Goal: Task Accomplishment & Management: Manage account settings

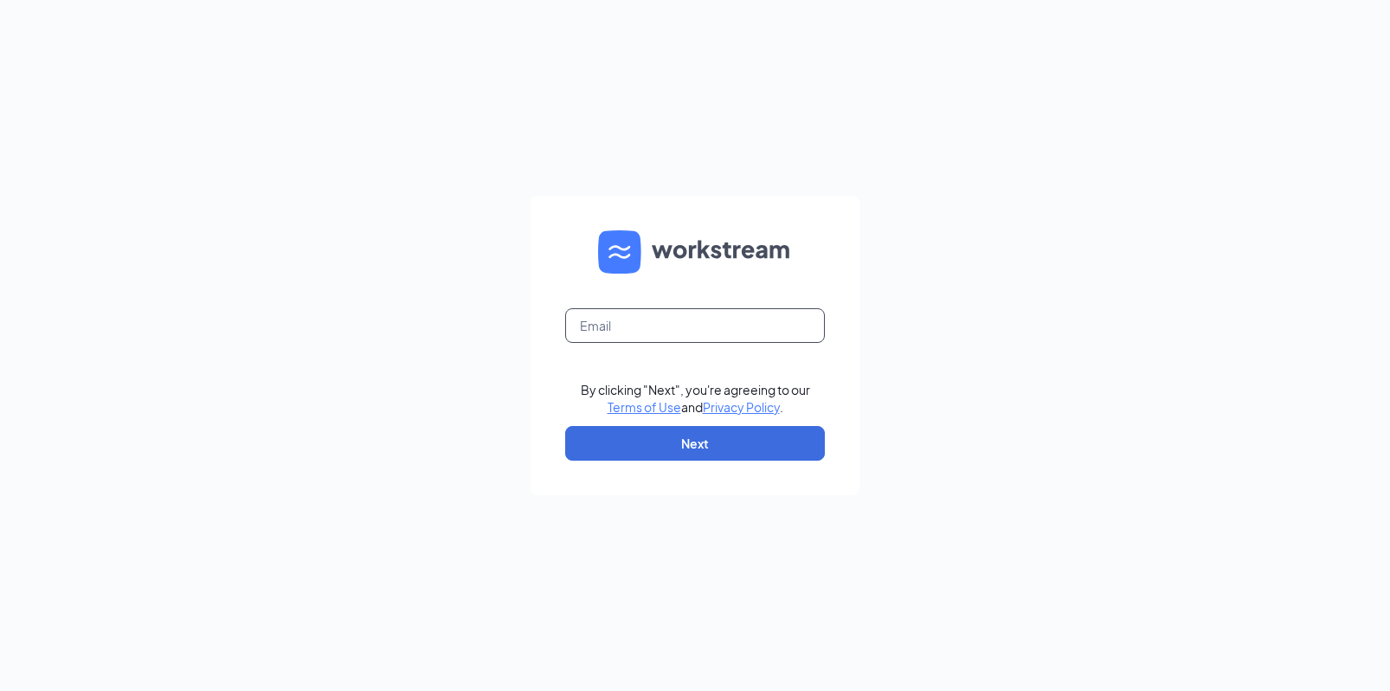
click at [745, 324] on input "text" at bounding box center [695, 325] width 260 height 35
type input "[EMAIL_ADDRESS][DOMAIN_NAME]"
click at [736, 439] on button "Next" at bounding box center [695, 443] width 260 height 35
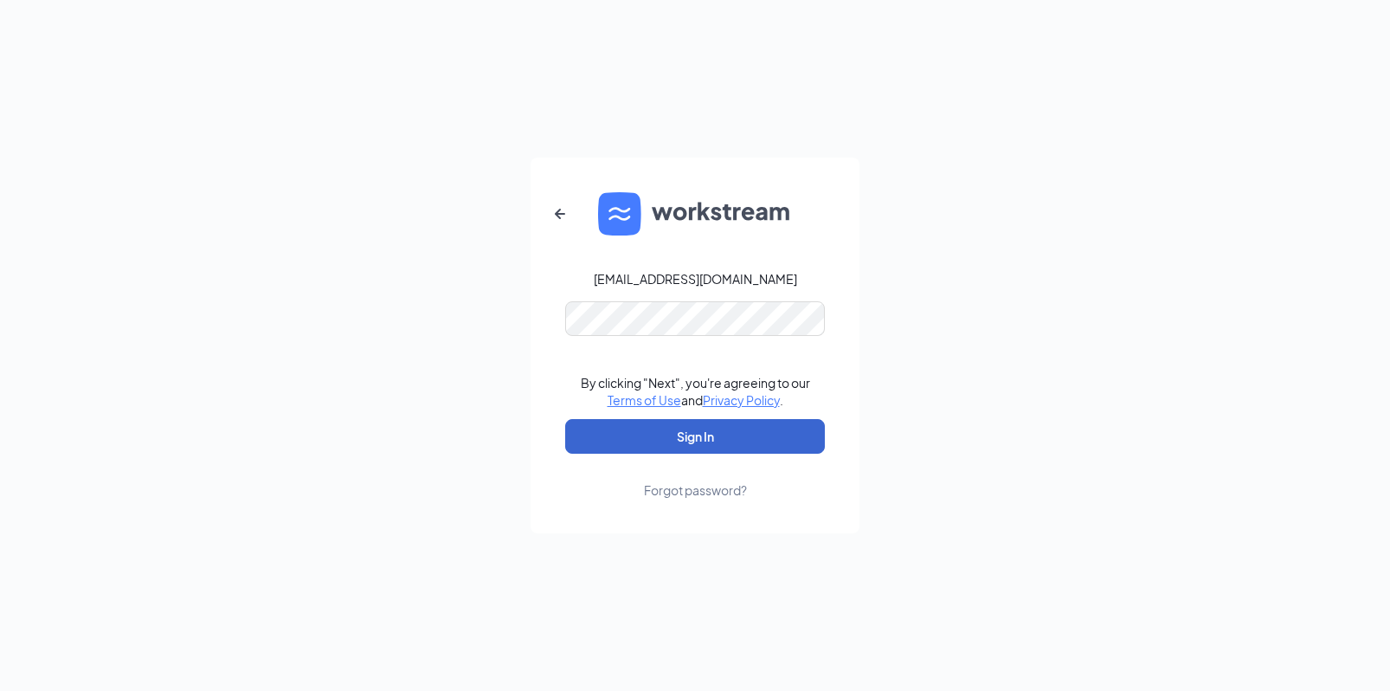
click at [695, 436] on button "Sign In" at bounding box center [695, 436] width 260 height 35
click at [707, 444] on button "Sign In" at bounding box center [695, 436] width 260 height 35
click at [695, 436] on button "Sign In" at bounding box center [695, 436] width 260 height 35
click at [525, 303] on div "genderle88@gmail.com Credential mismatches. By clicking "Next", you're agreeing…" at bounding box center [695, 345] width 1390 height 691
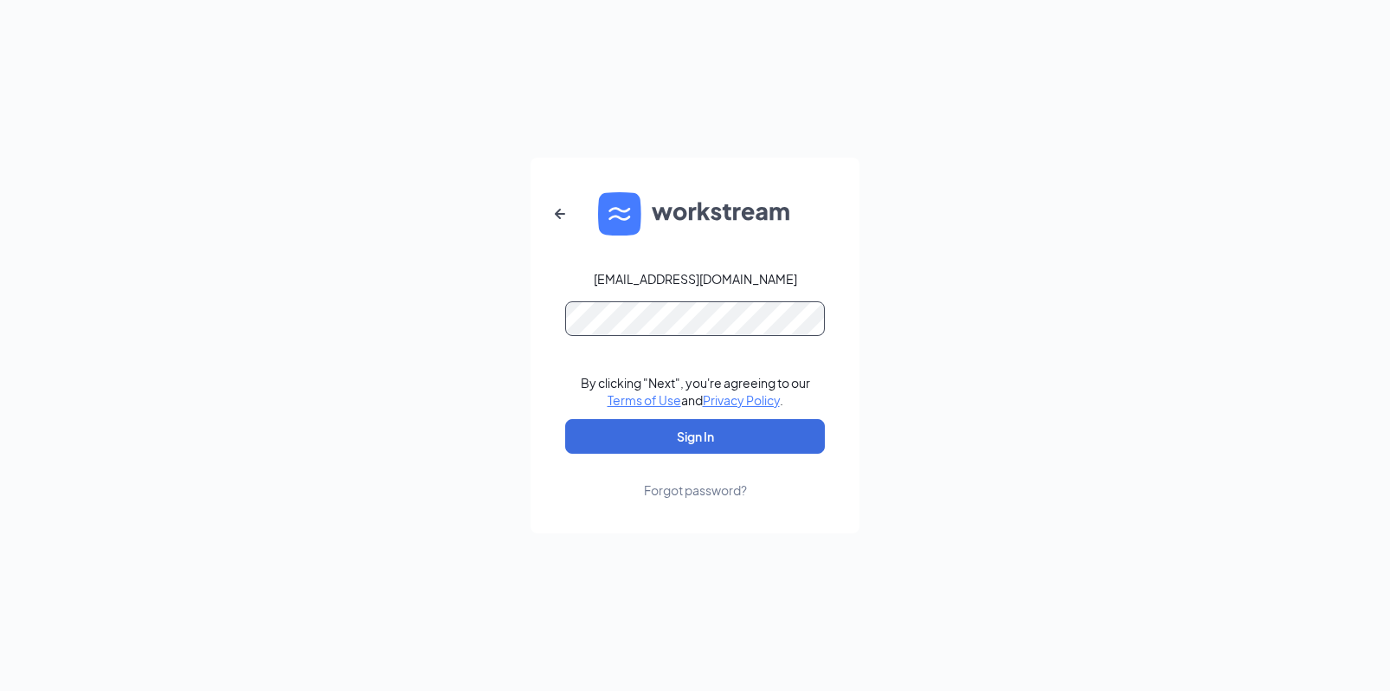
click at [695, 436] on button "Sign In" at bounding box center [695, 436] width 260 height 35
click at [557, 319] on form "genderle88@gmail.com Credential mismatches. By clicking "Next", you're agreeing…" at bounding box center [695, 346] width 329 height 376
click at [695, 436] on button "Sign In" at bounding box center [695, 436] width 260 height 35
click at [553, 217] on icon "ArrowLeftNew" at bounding box center [560, 213] width 21 height 21
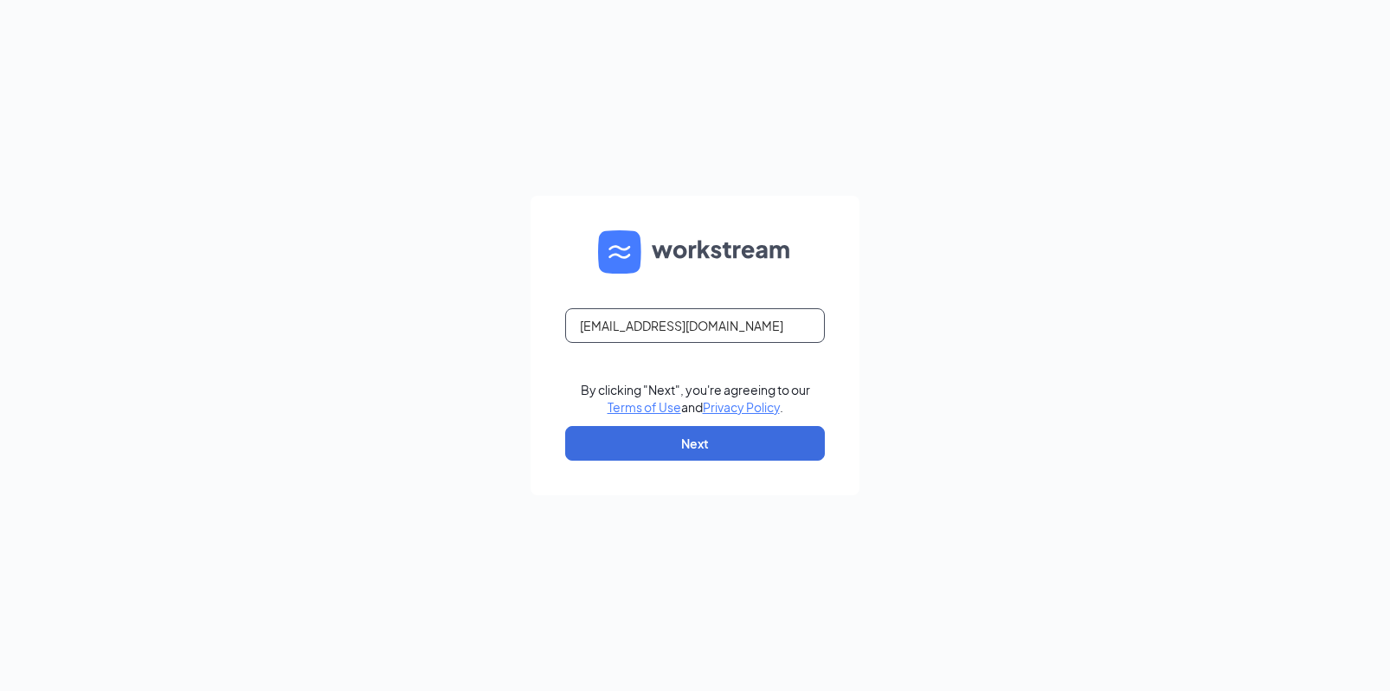
drag, startPoint x: 737, startPoint y: 323, endPoint x: 530, endPoint y: 325, distance: 206.9
click at [530, 325] on div "genderle88@gmail.com By clicking "Next", you're agreeing to our Terms of Use an…" at bounding box center [695, 345] width 1390 height 691
type input "grant@mainstreeteg.com"
click at [631, 455] on button "Next" at bounding box center [695, 443] width 260 height 35
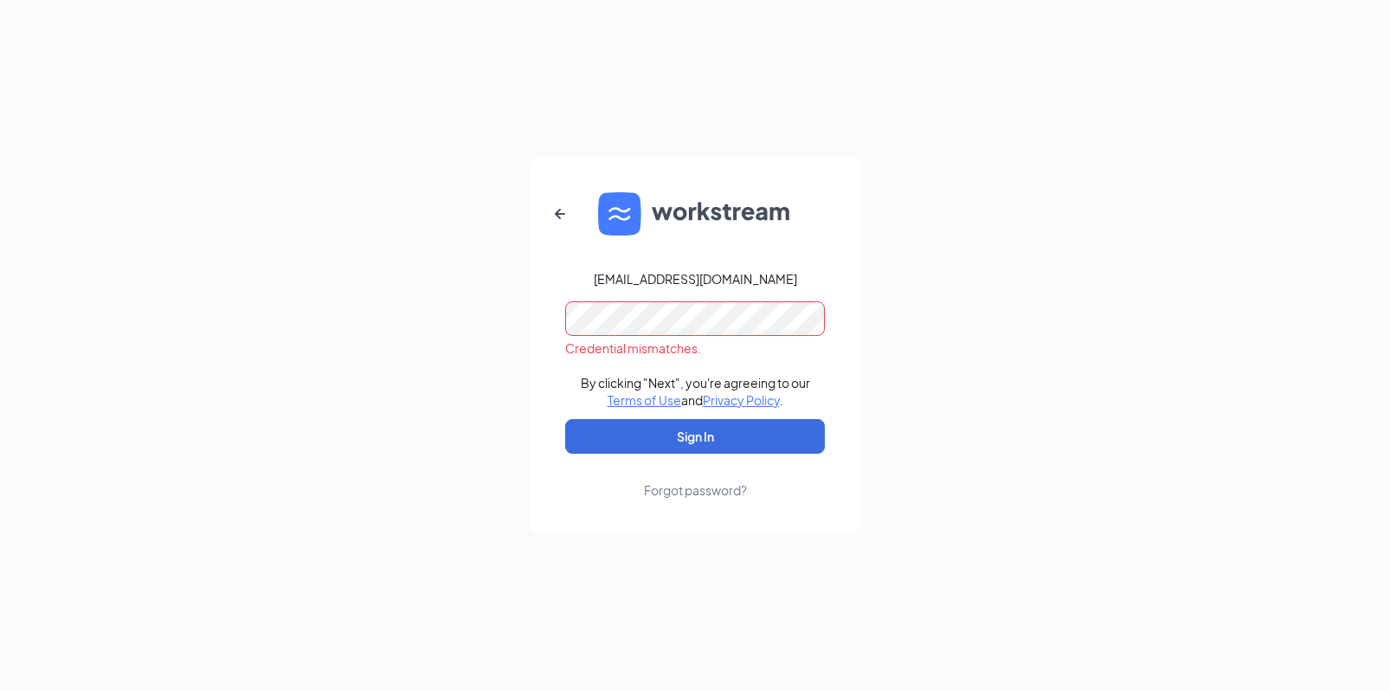
click at [551, 320] on form "grant@mainstreeteg.com Credential mismatches. By clicking "Next", you're agreei…" at bounding box center [695, 346] width 329 height 376
click at [695, 436] on button "Sign In" at bounding box center [695, 436] width 260 height 35
click at [485, 318] on div "grant@mainstreeteg.com Credential mismatches. By clicking "Next", you're agreei…" at bounding box center [695, 345] width 1390 height 691
click at [676, 437] on button "Sign In" at bounding box center [695, 436] width 260 height 35
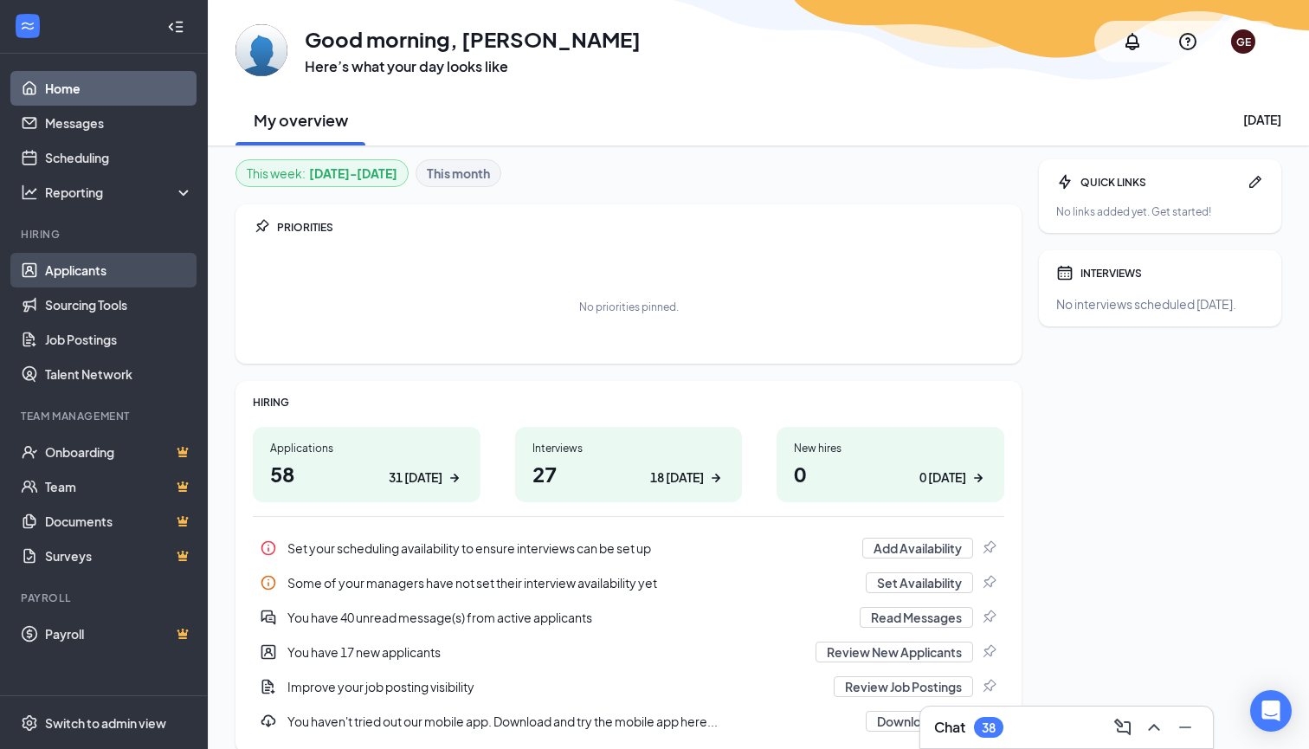
click at [89, 269] on link "Applicants" at bounding box center [119, 270] width 148 height 35
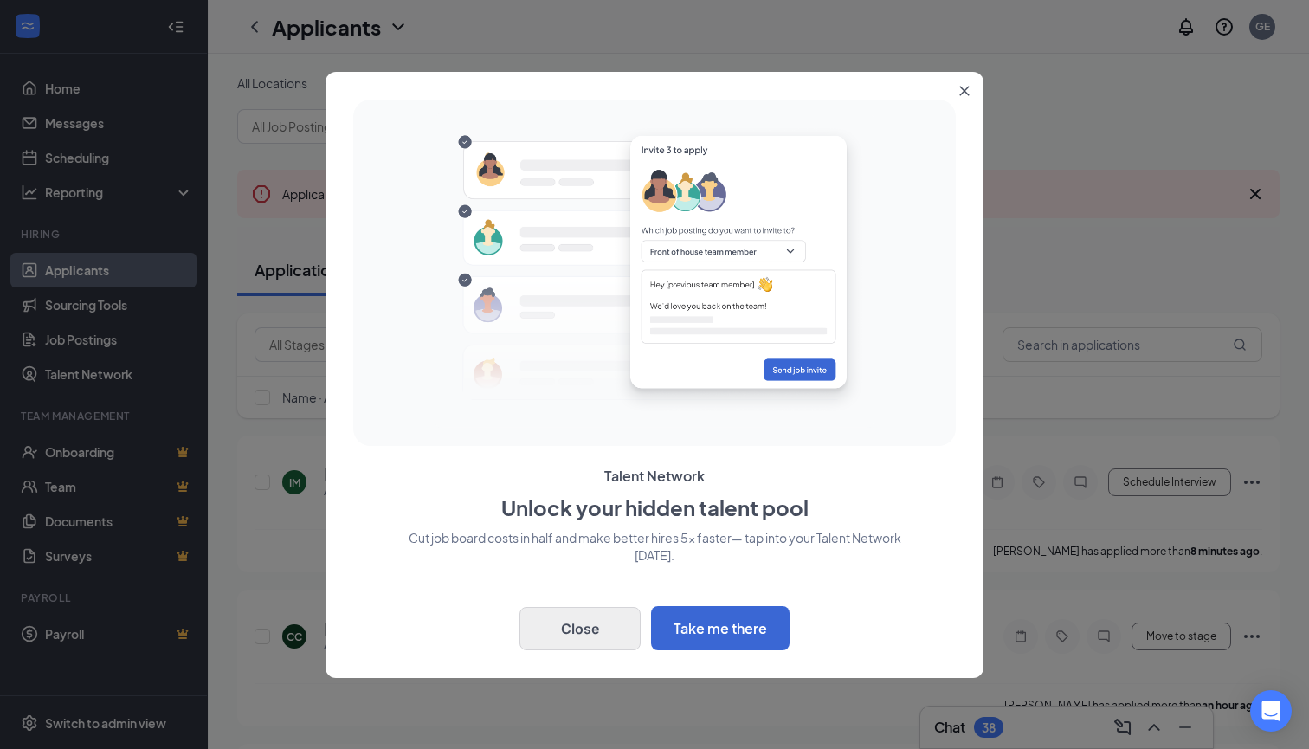
click at [610, 631] on button "Close" at bounding box center [579, 628] width 121 height 43
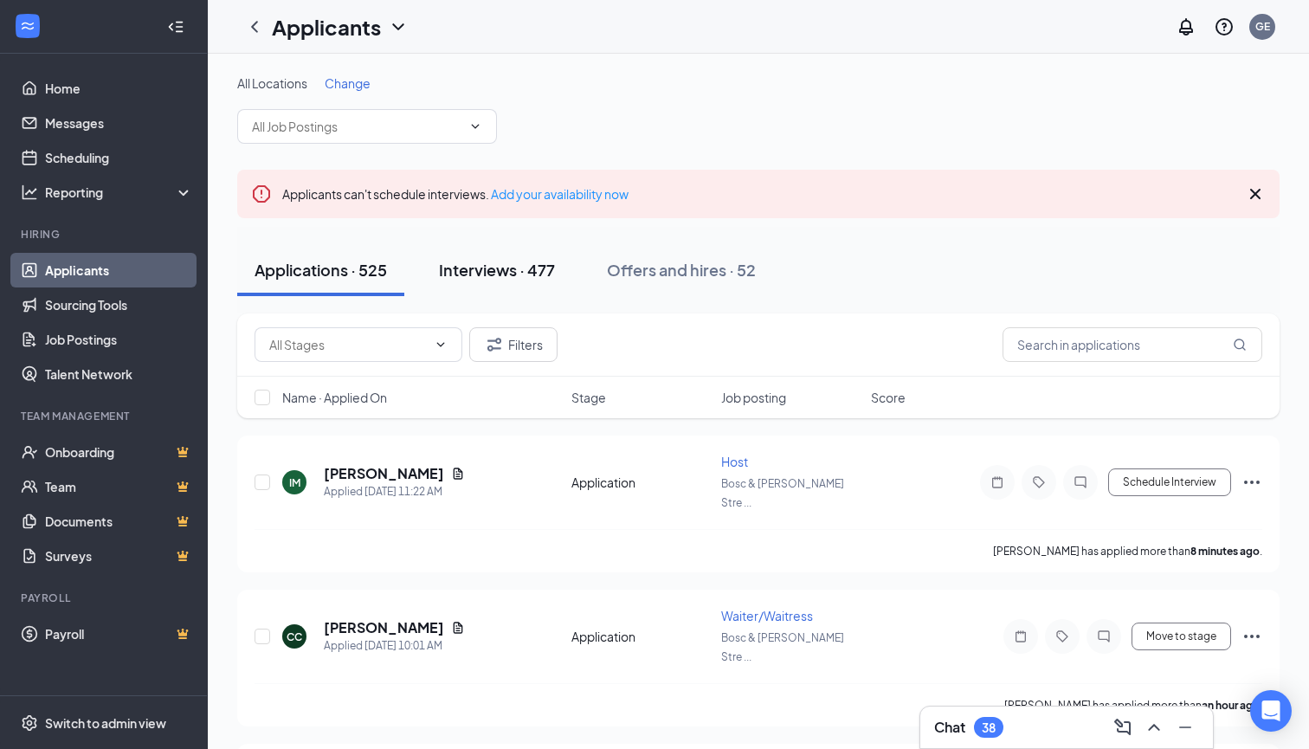
click at [467, 275] on div "Interviews · 477" at bounding box center [497, 270] width 116 height 22
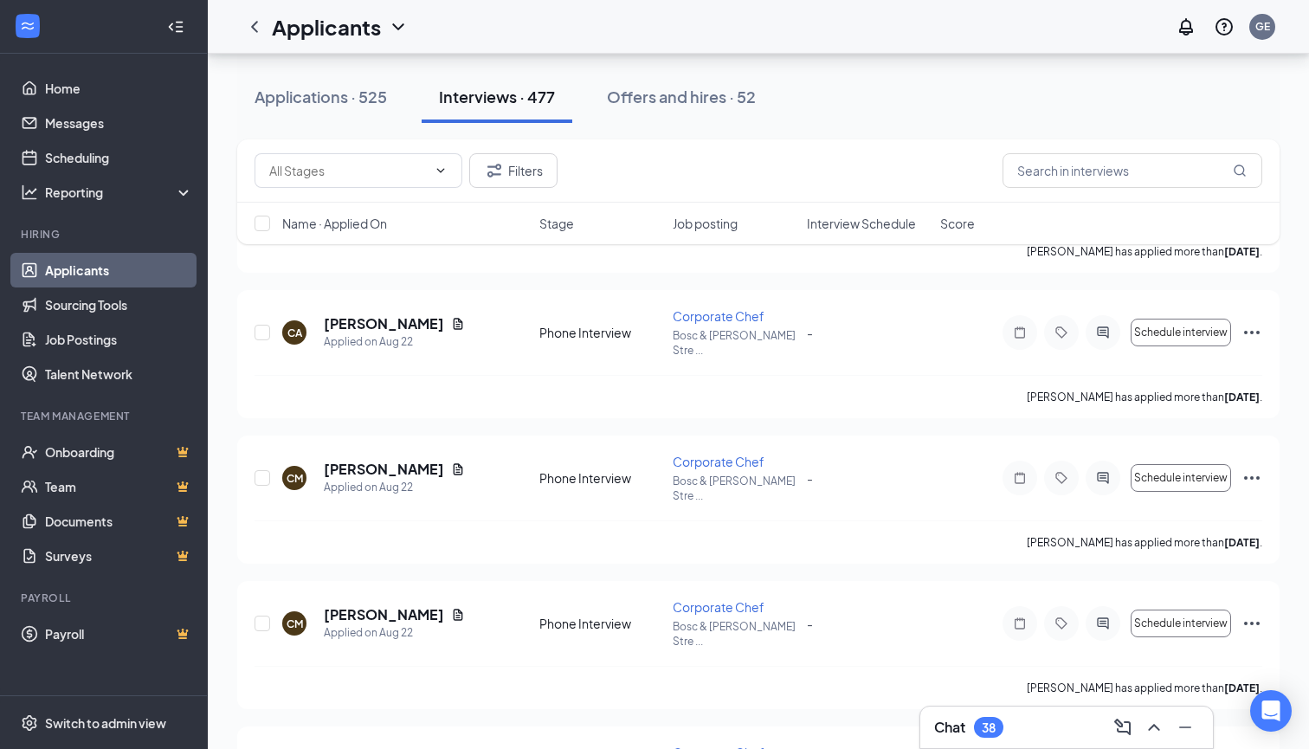
scroll to position [8593, 0]
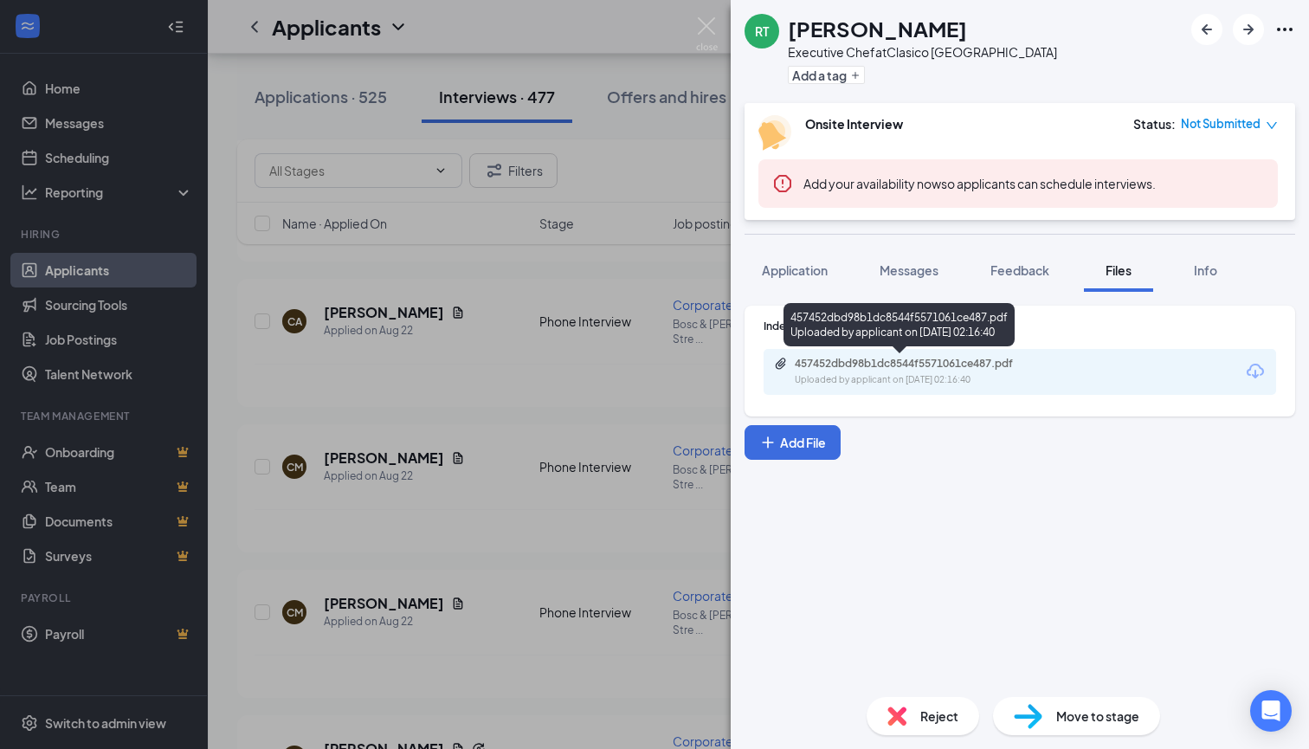
click at [958, 369] on div "457452dbd98b1dc8544f5571061ce487.pdf" at bounding box center [916, 364] width 242 height 14
click at [706, 22] on img at bounding box center [707, 34] width 22 height 34
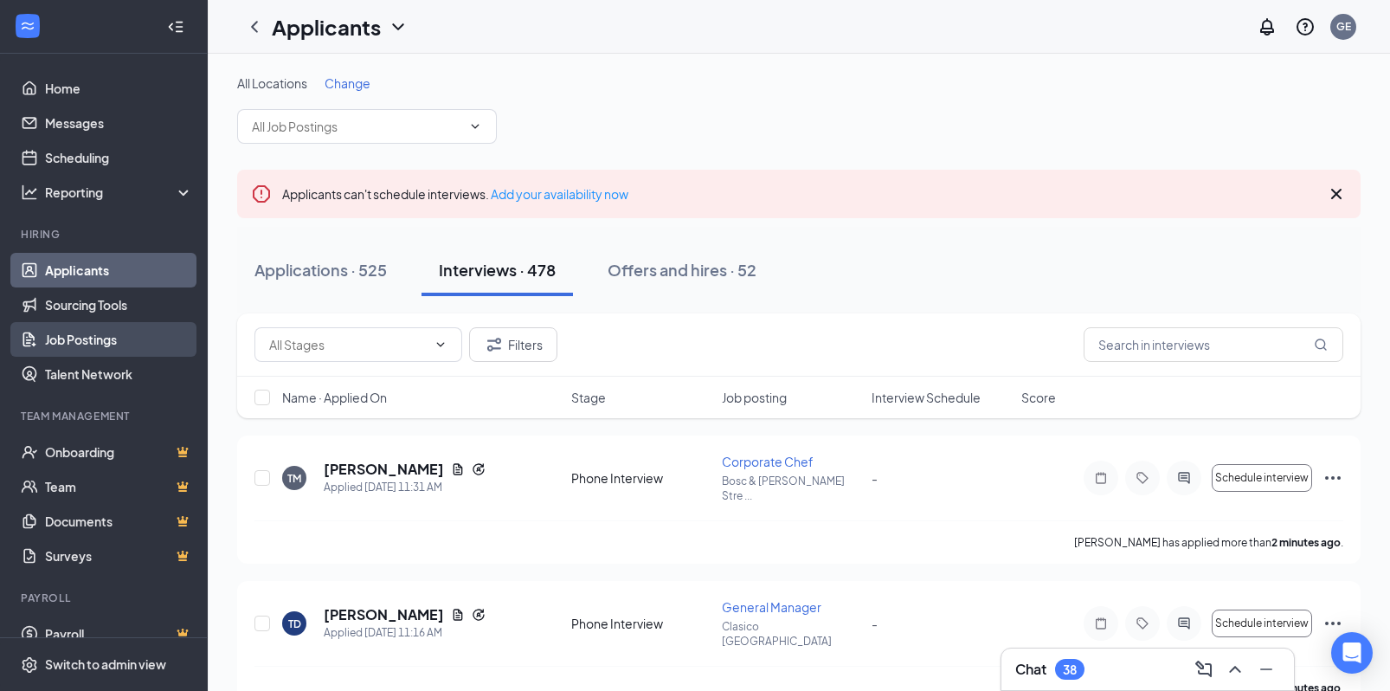
click at [95, 336] on link "Job Postings" at bounding box center [119, 339] width 148 height 35
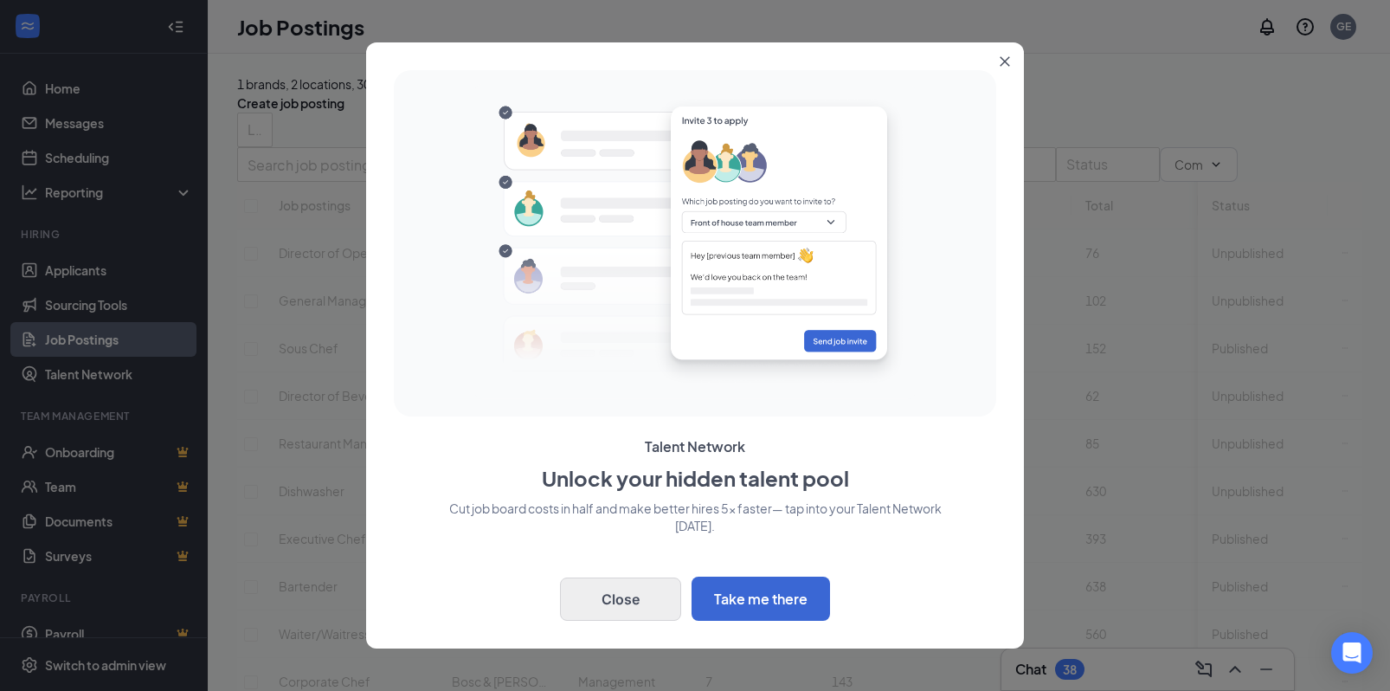
click at [648, 600] on button "Close" at bounding box center [620, 598] width 121 height 43
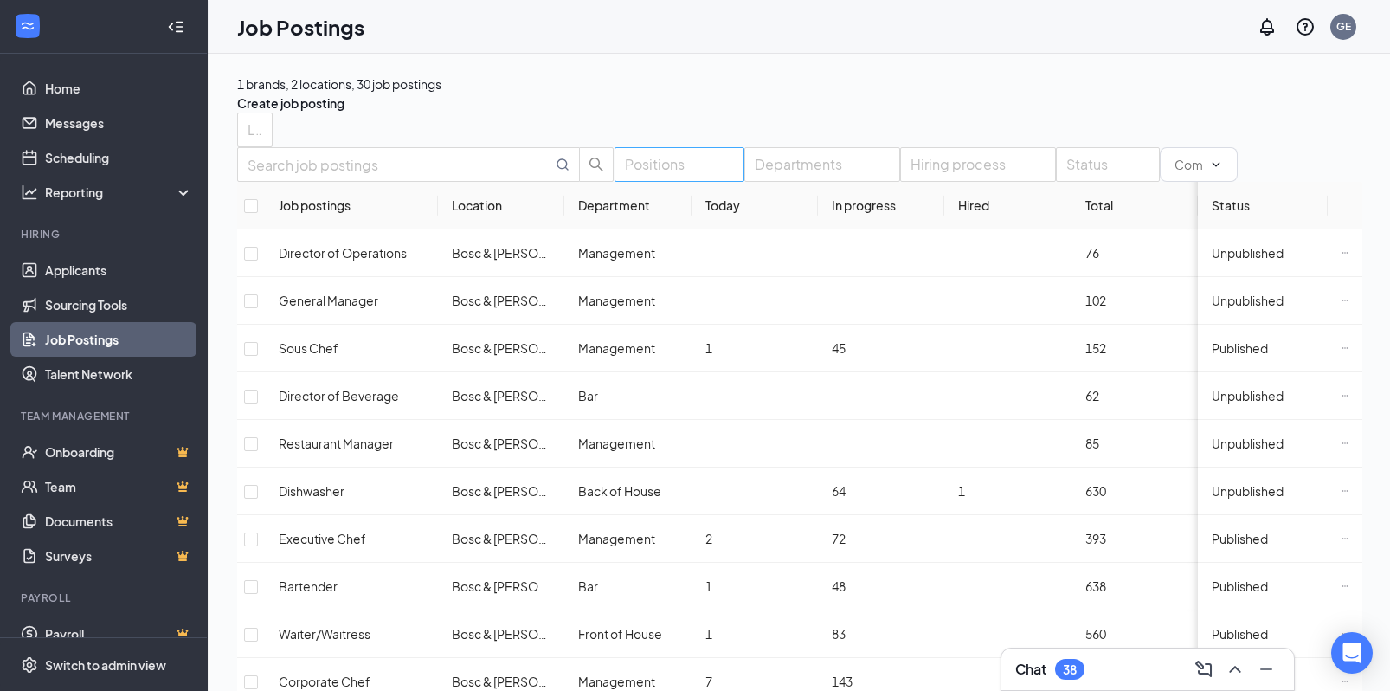
click at [615, 182] on div "Positions" at bounding box center [680, 164] width 130 height 35
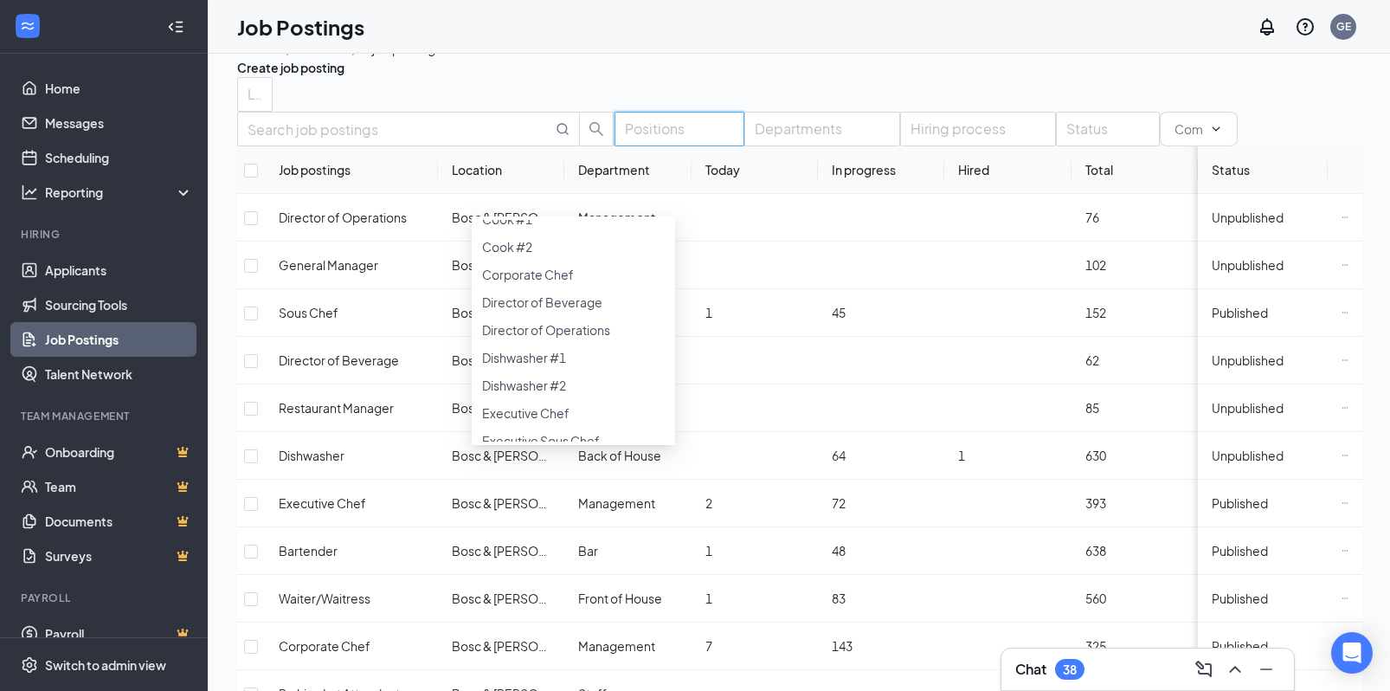
scroll to position [287, 0]
click at [495, 159] on div at bounding box center [573, 159] width 183 height 0
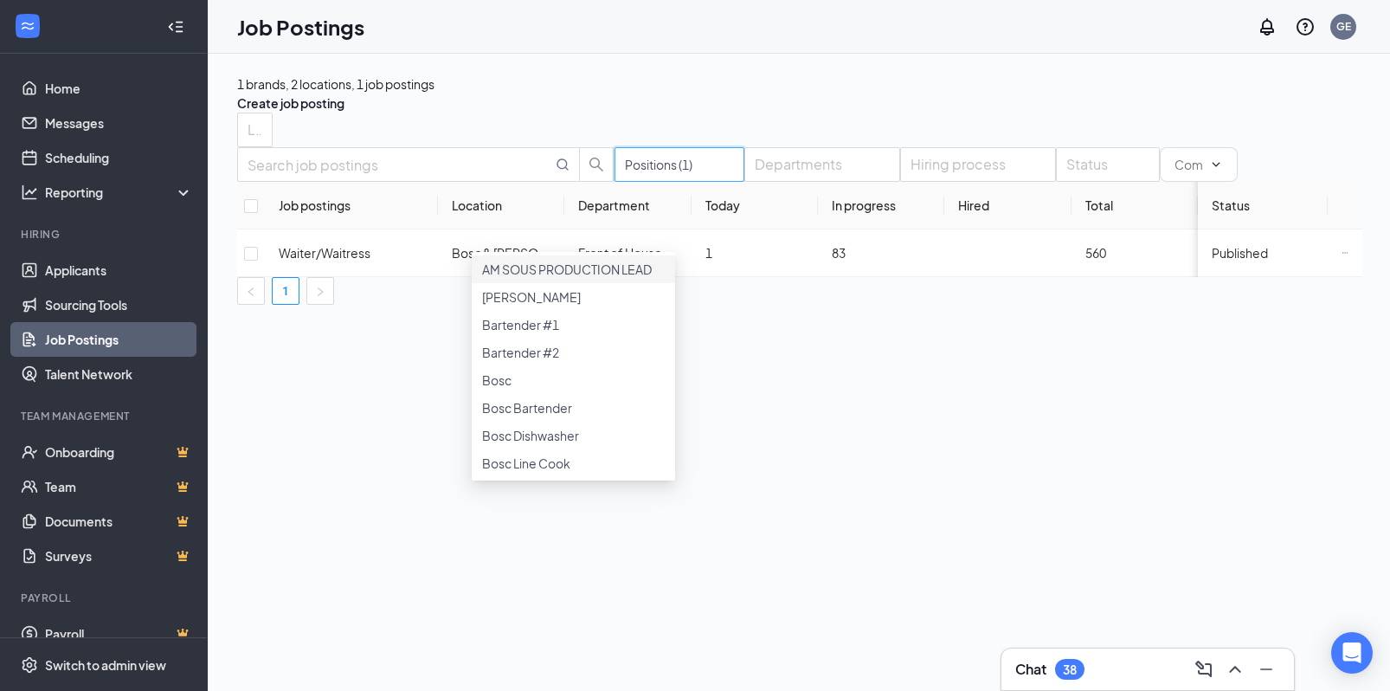
click at [605, 97] on div "1 brands, 2 locations, 1 job postings Create job posting" at bounding box center [799, 93] width 1125 height 38
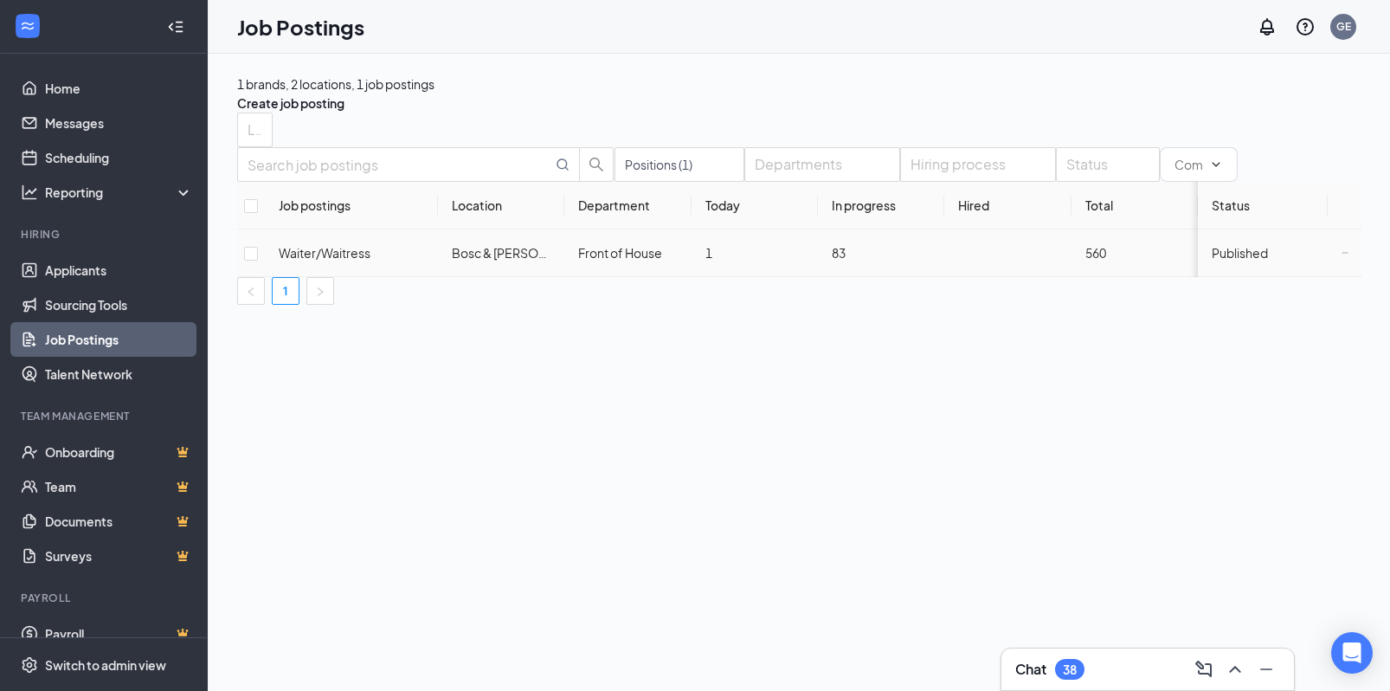
click at [320, 261] on span "Waiter/Waitress" at bounding box center [325, 253] width 92 height 16
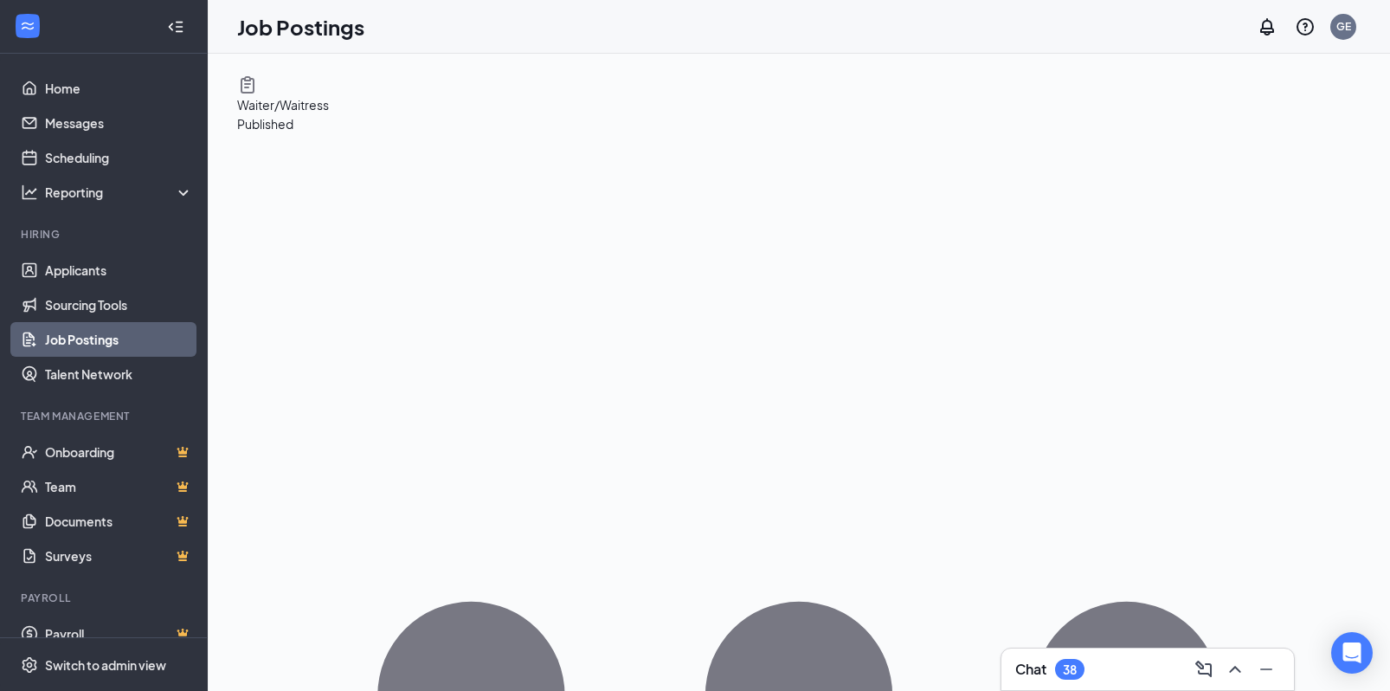
click at [115, 268] on link "Applicants" at bounding box center [119, 270] width 148 height 35
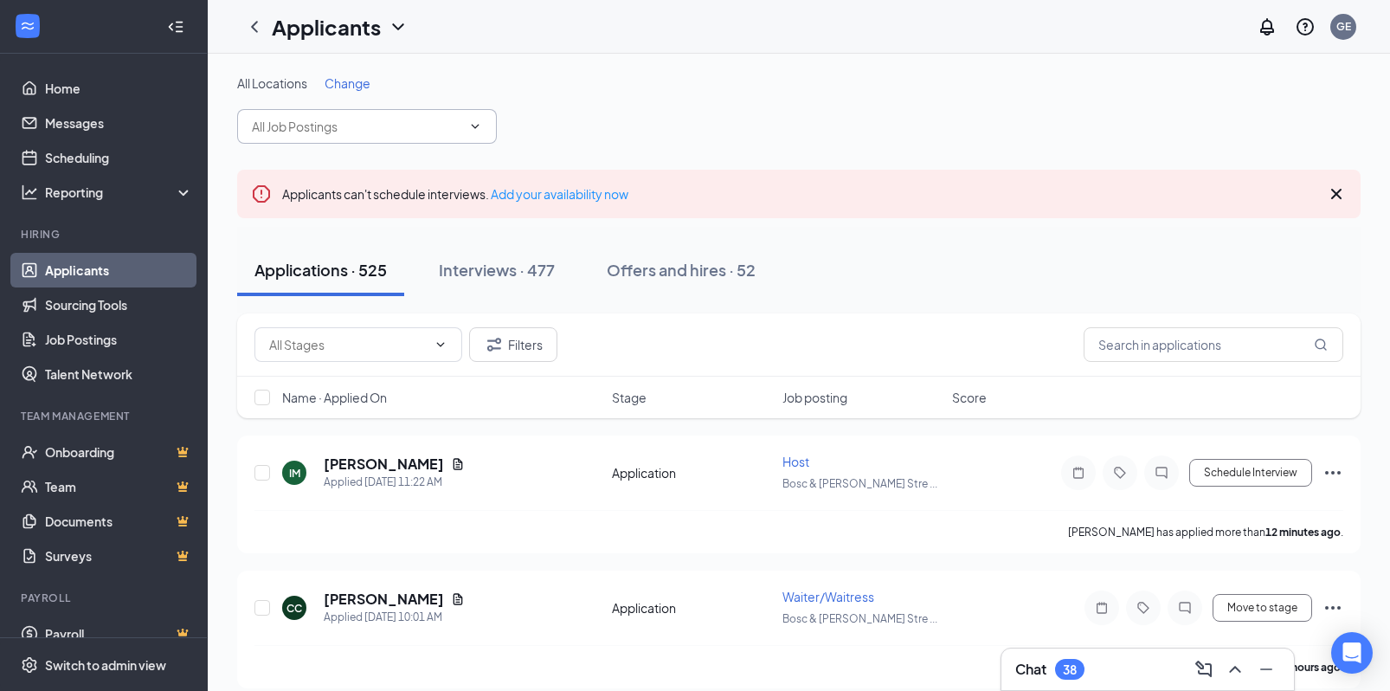
click at [432, 126] on input "text" at bounding box center [357, 126] width 210 height 19
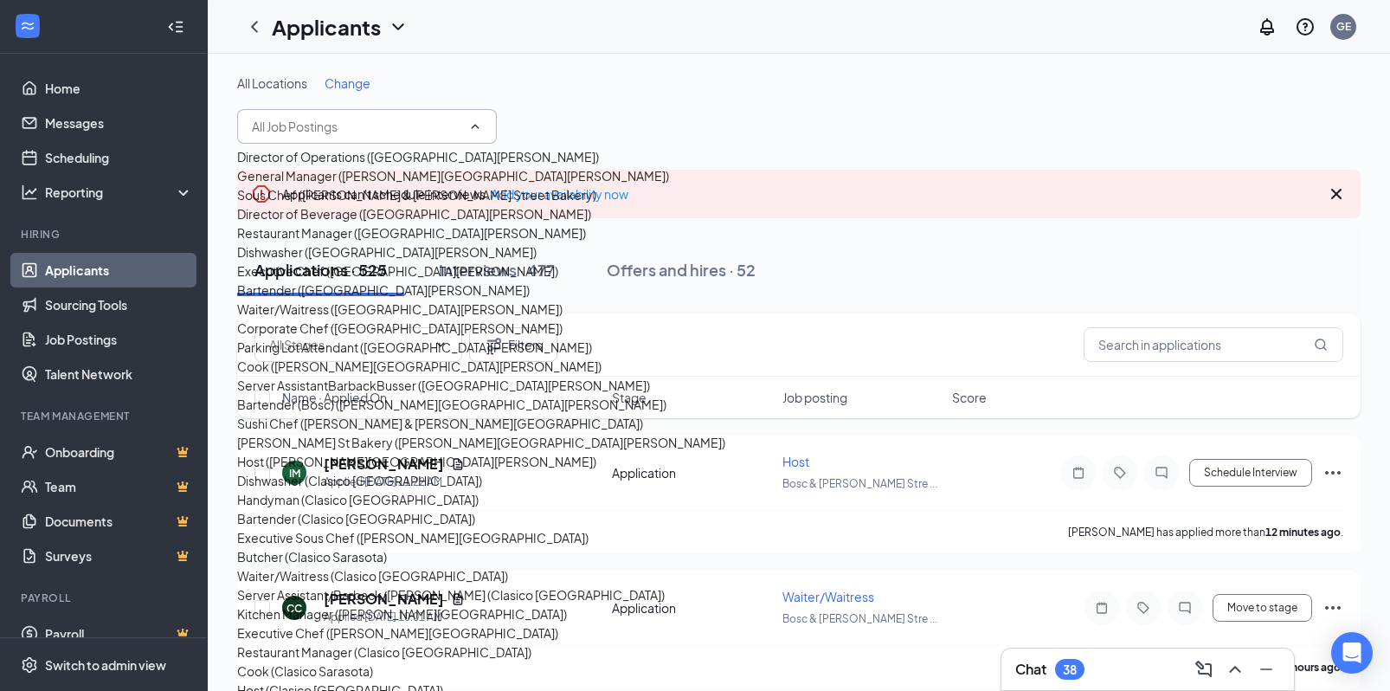
scroll to position [193, 0]
click at [335, 281] on div "Executive Chef ([GEOGRAPHIC_DATA][PERSON_NAME])" at bounding box center [397, 270] width 321 height 19
type input "Executive Chef ([GEOGRAPHIC_DATA][PERSON_NAME])"
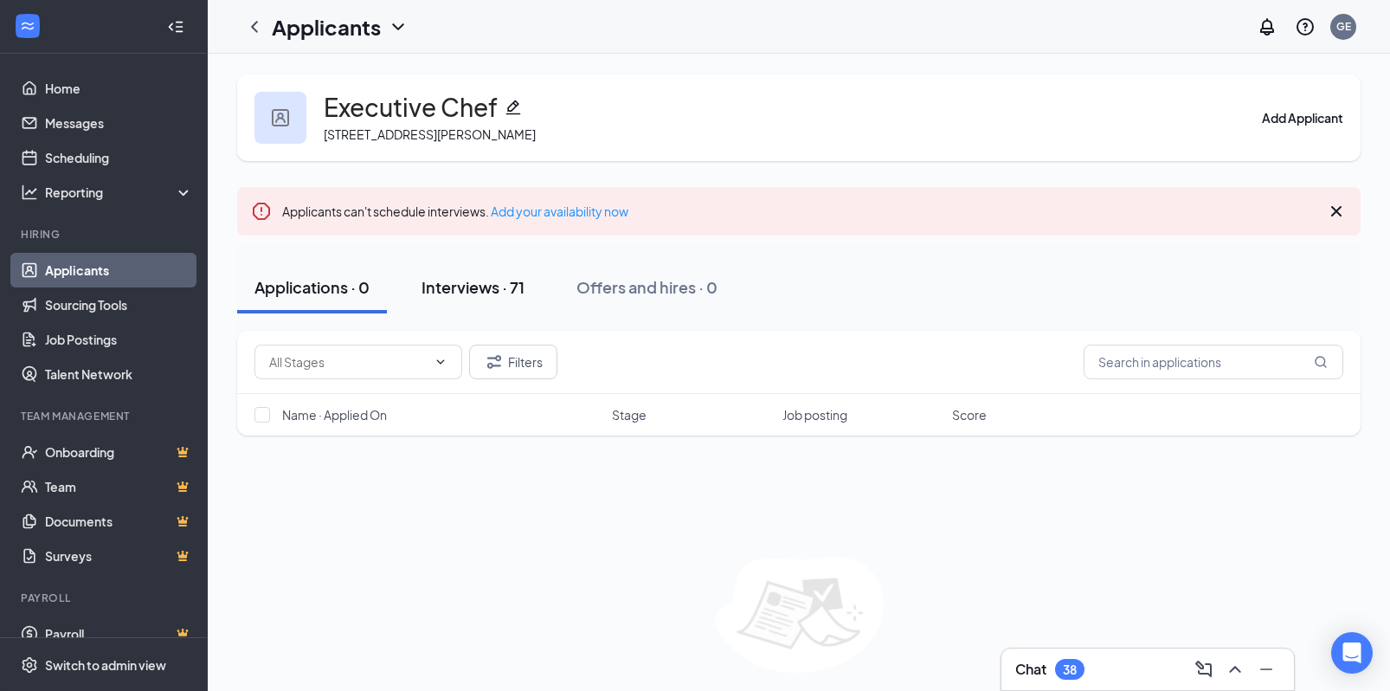
click at [481, 302] on button "Interviews · 71" at bounding box center [473, 287] width 138 height 52
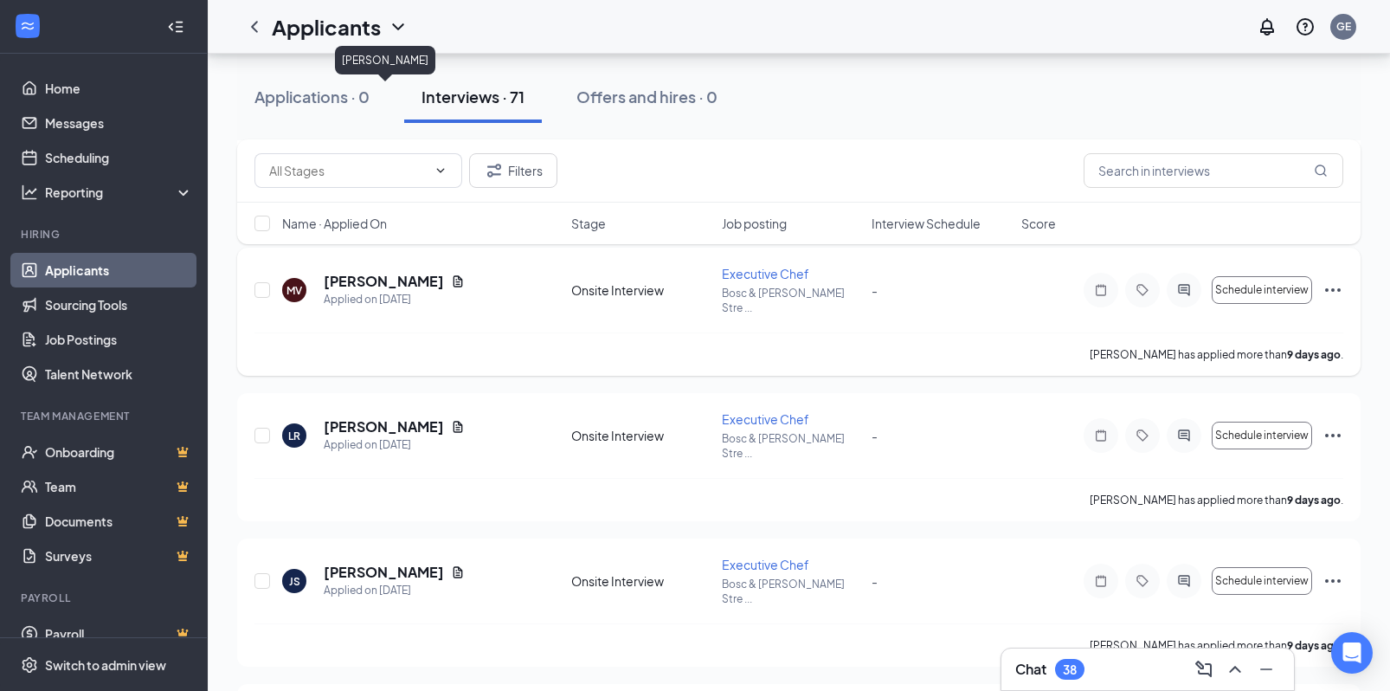
scroll to position [2106, 0]
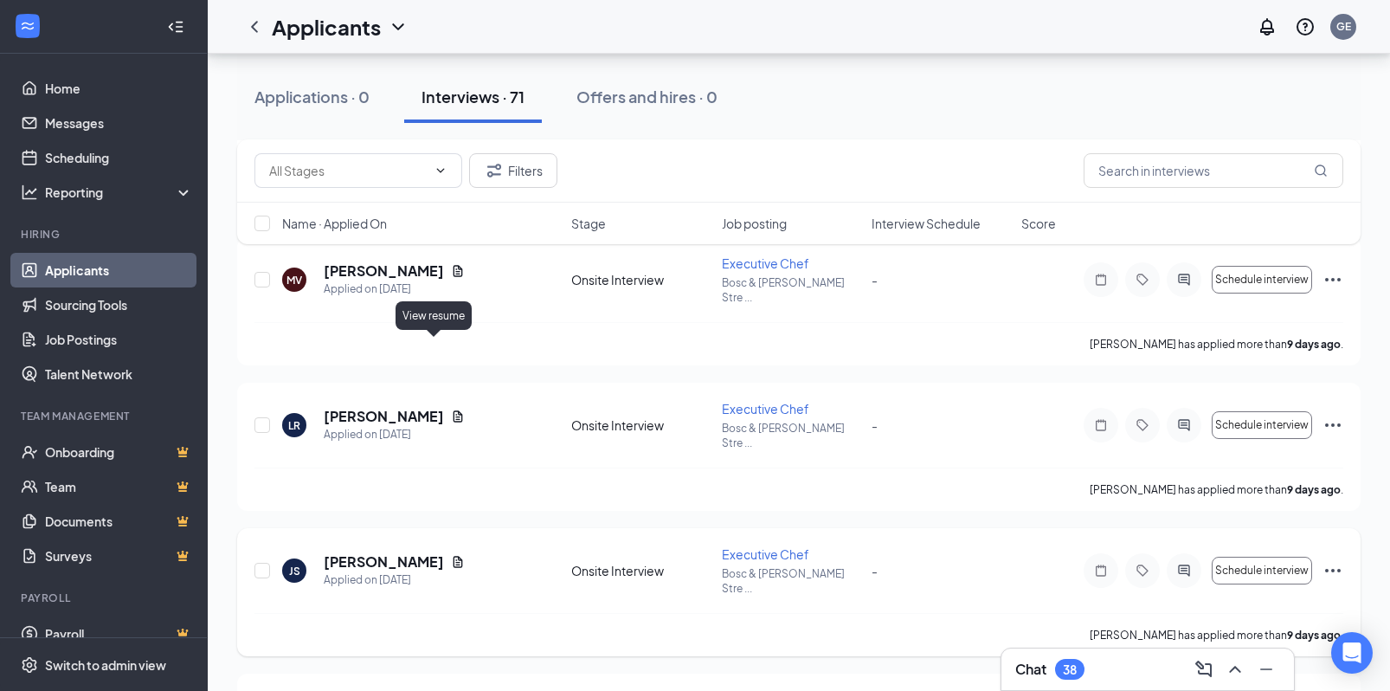
click at [454, 556] on icon "Document" at bounding box center [459, 561] width 10 height 11
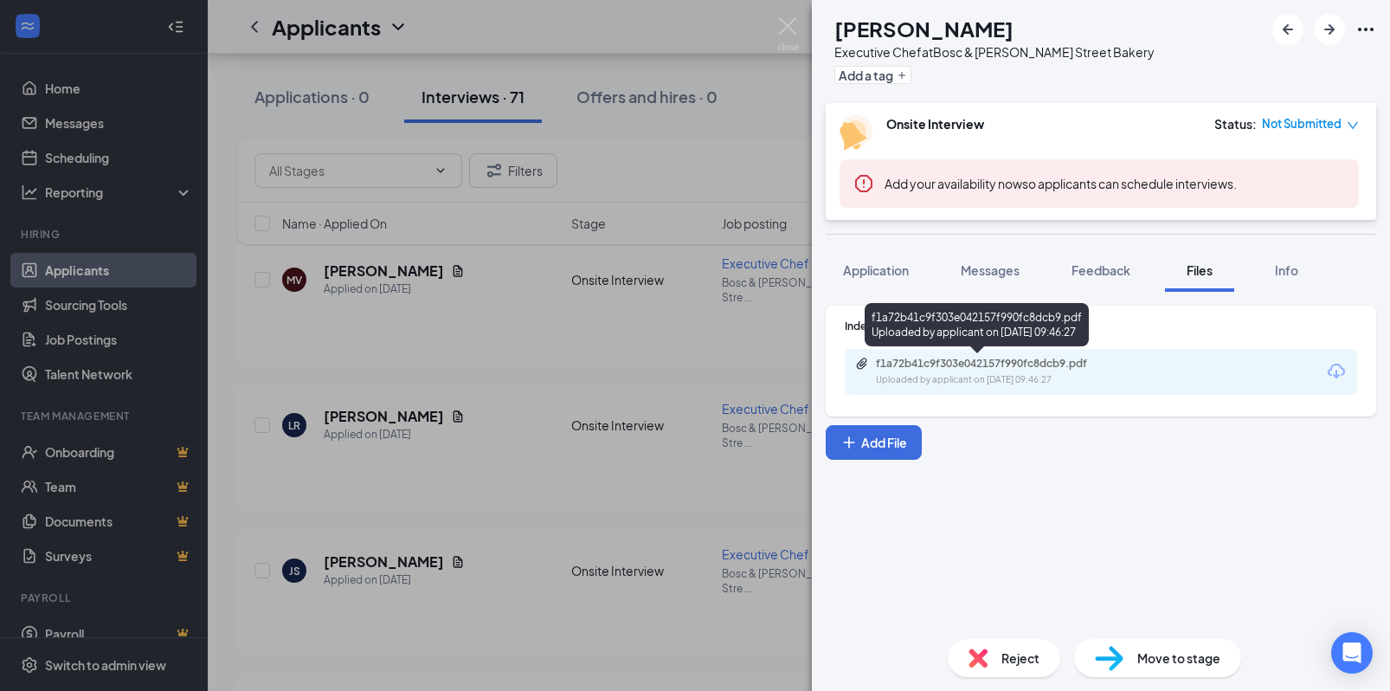
click at [984, 359] on div "f1a72b41c9f303e042157f990fc8dcb9.pdf" at bounding box center [997, 364] width 242 height 14
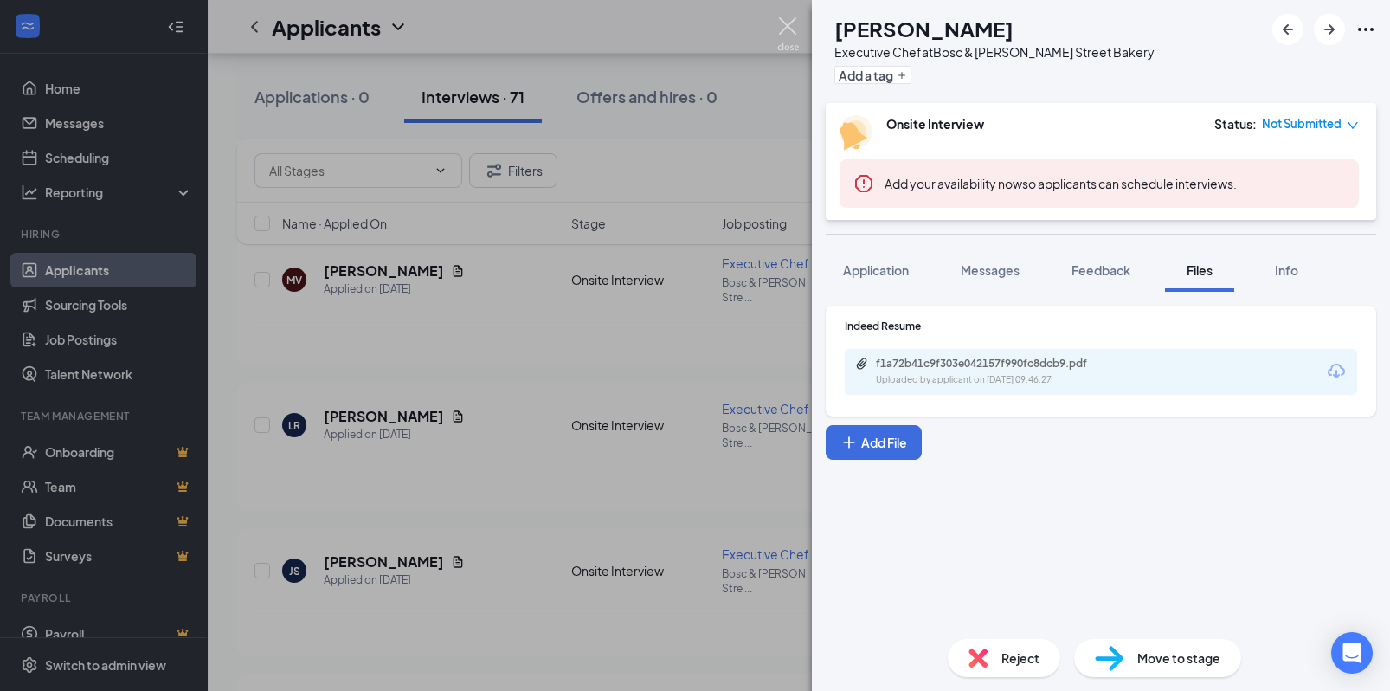
click at [791, 30] on img at bounding box center [788, 34] width 22 height 34
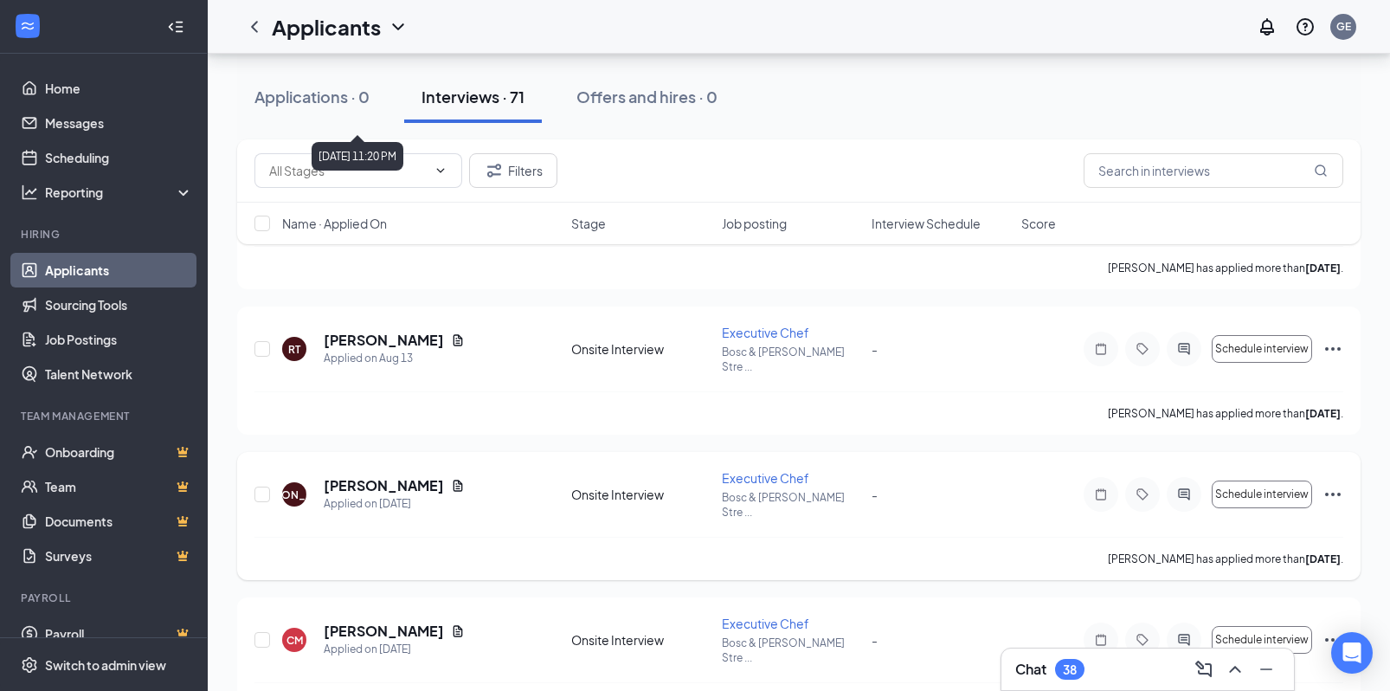
scroll to position [3929, 0]
